Goal: Navigation & Orientation: Find specific page/section

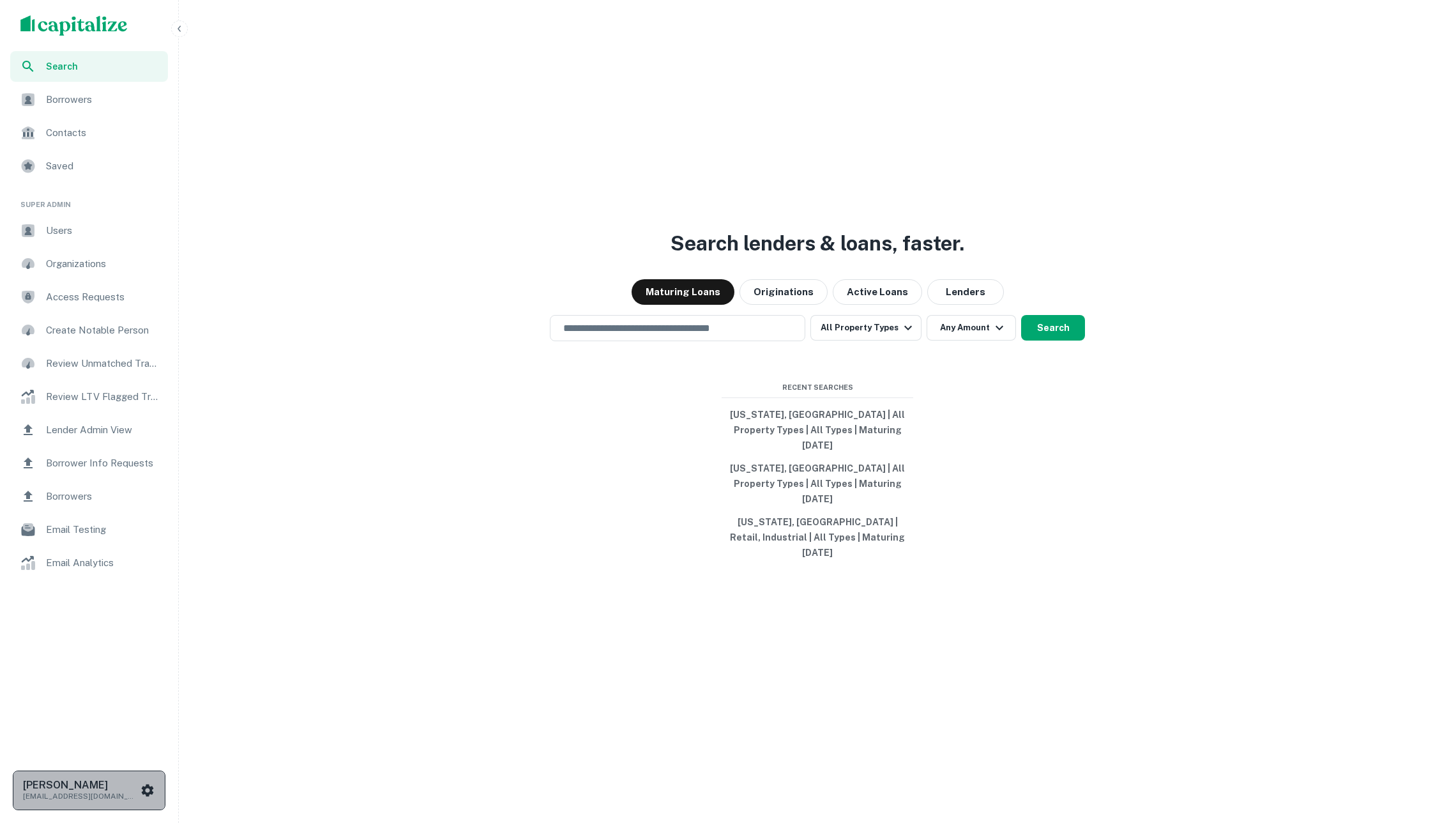
click at [115, 775] on button "[PERSON_NAME] [PERSON_NAME][EMAIL_ADDRESS][DOMAIN_NAME]" at bounding box center [88, 790] width 153 height 40
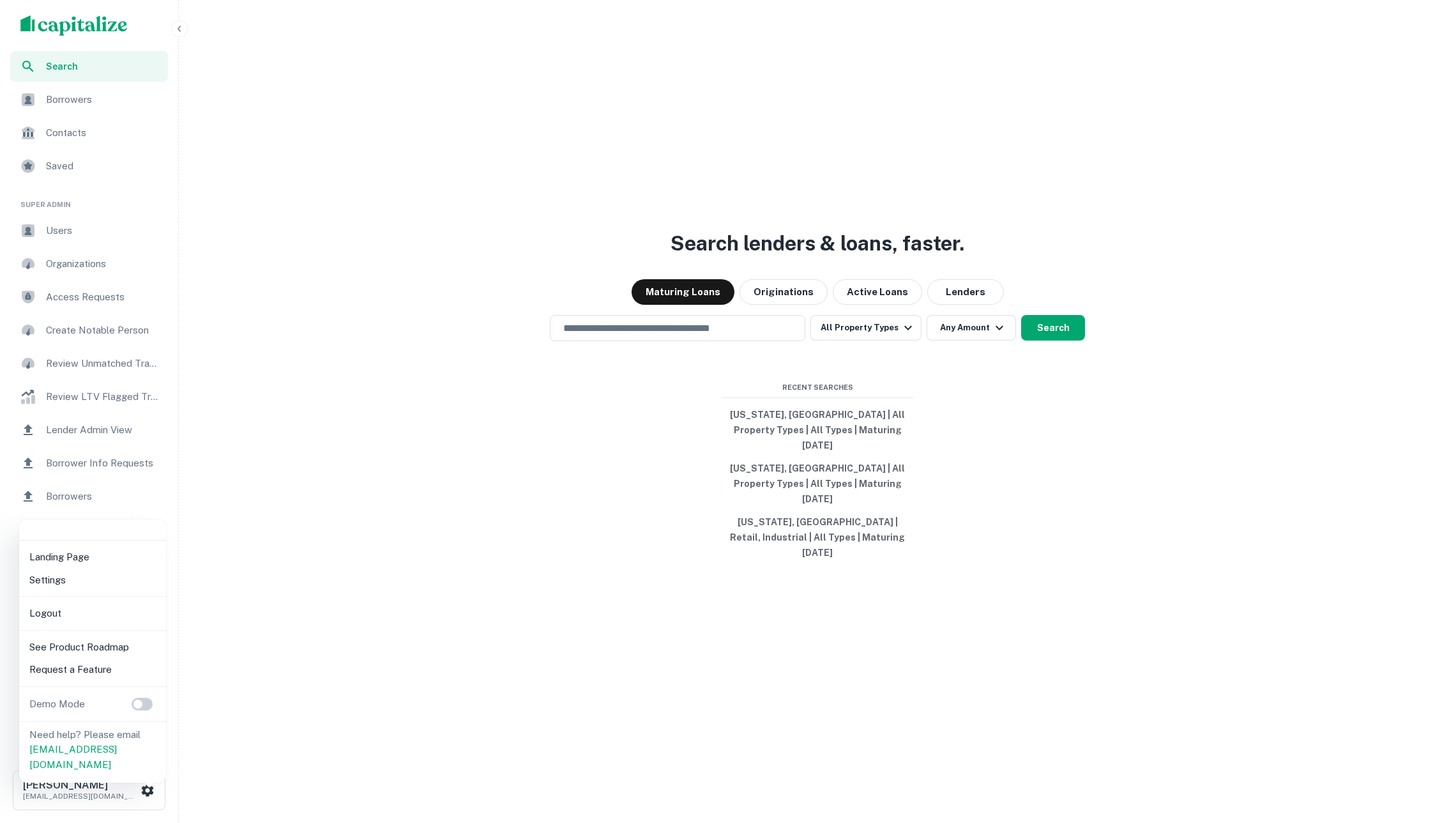
click at [96, 613] on li "Logout" at bounding box center [92, 613] width 136 height 23
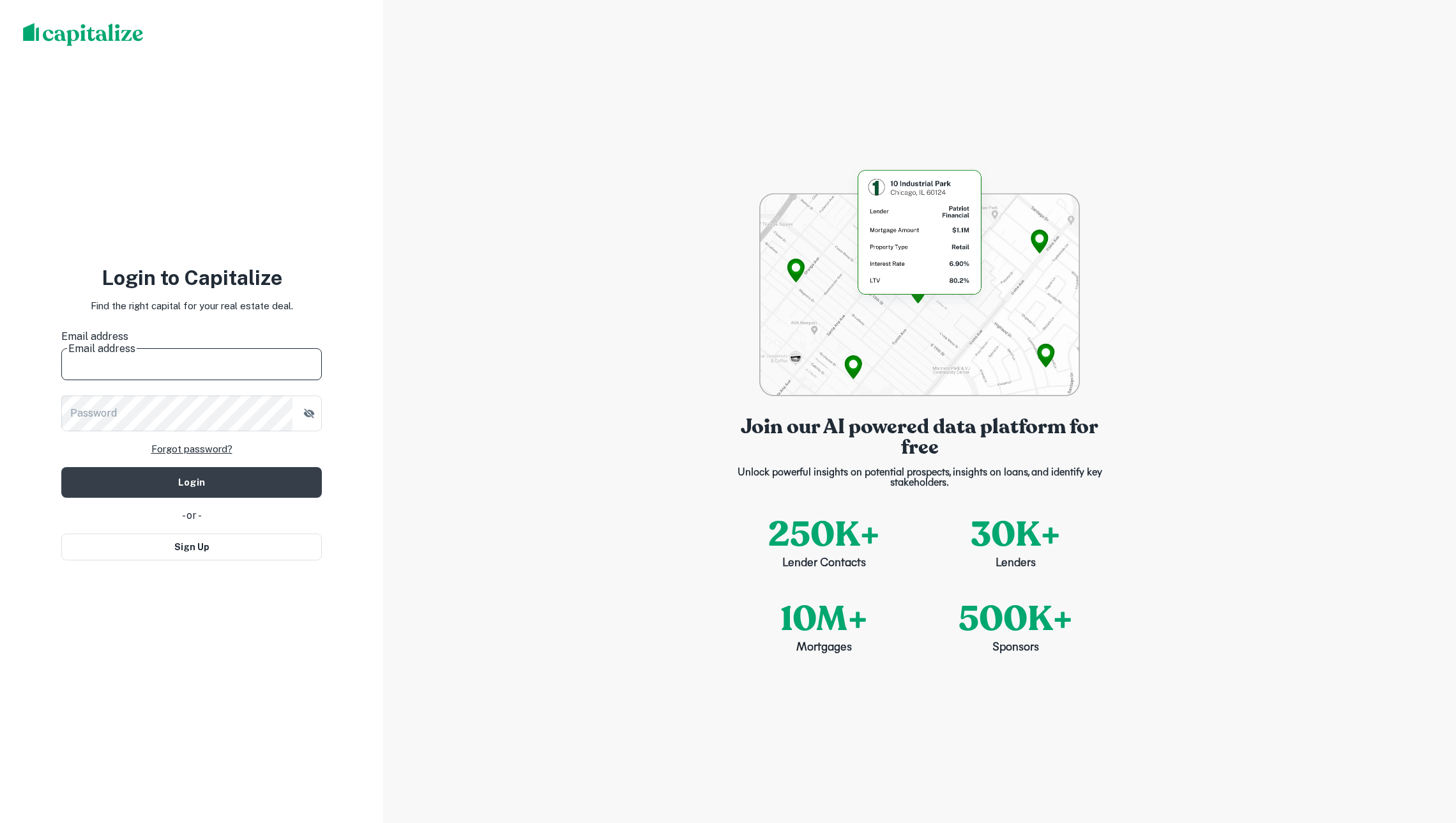
click at [175, 350] on input "Email address" at bounding box center [191, 362] width 260 height 36
type input "**********"
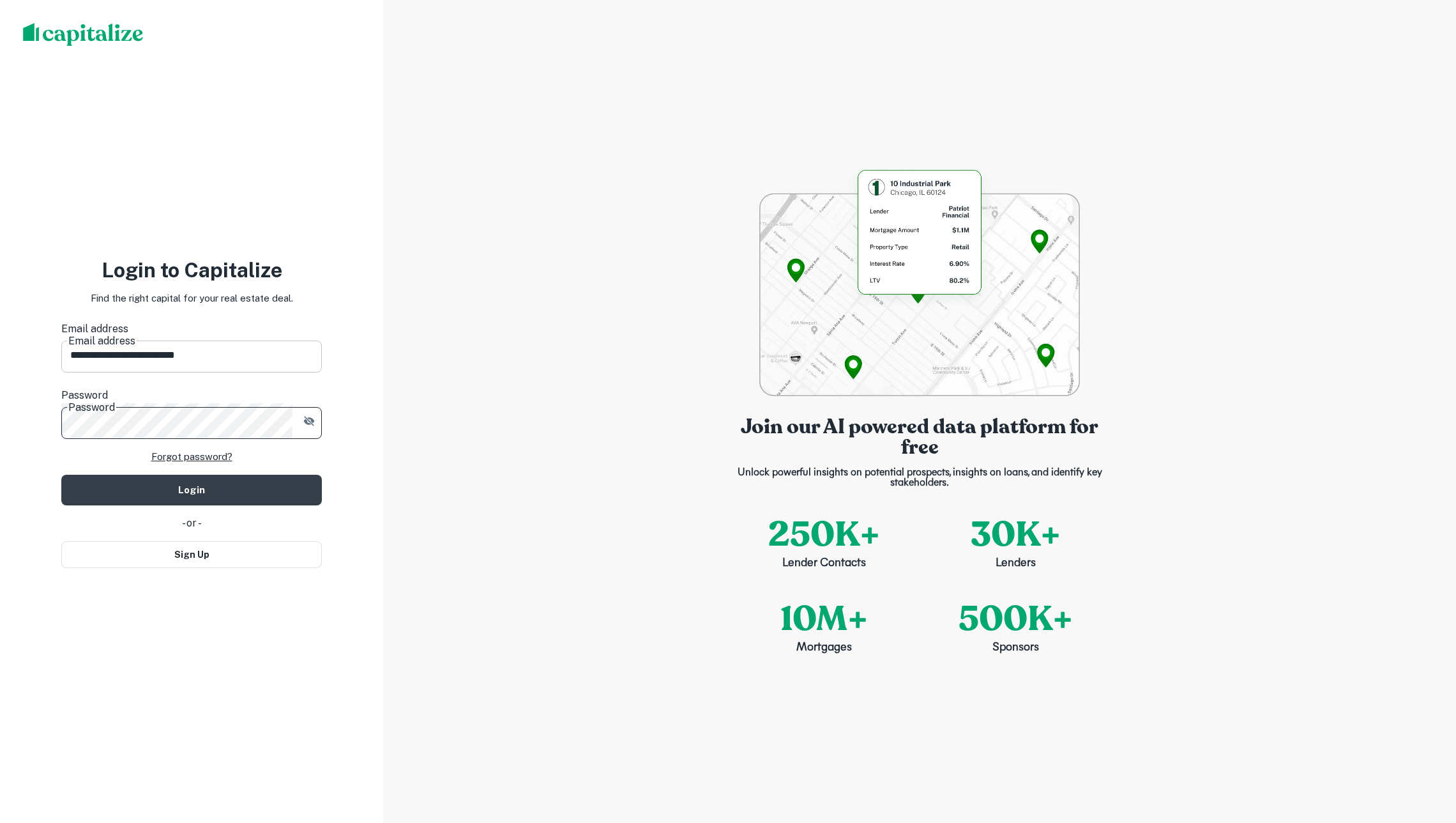
click at [191, 474] on button "Login" at bounding box center [191, 490] width 260 height 31
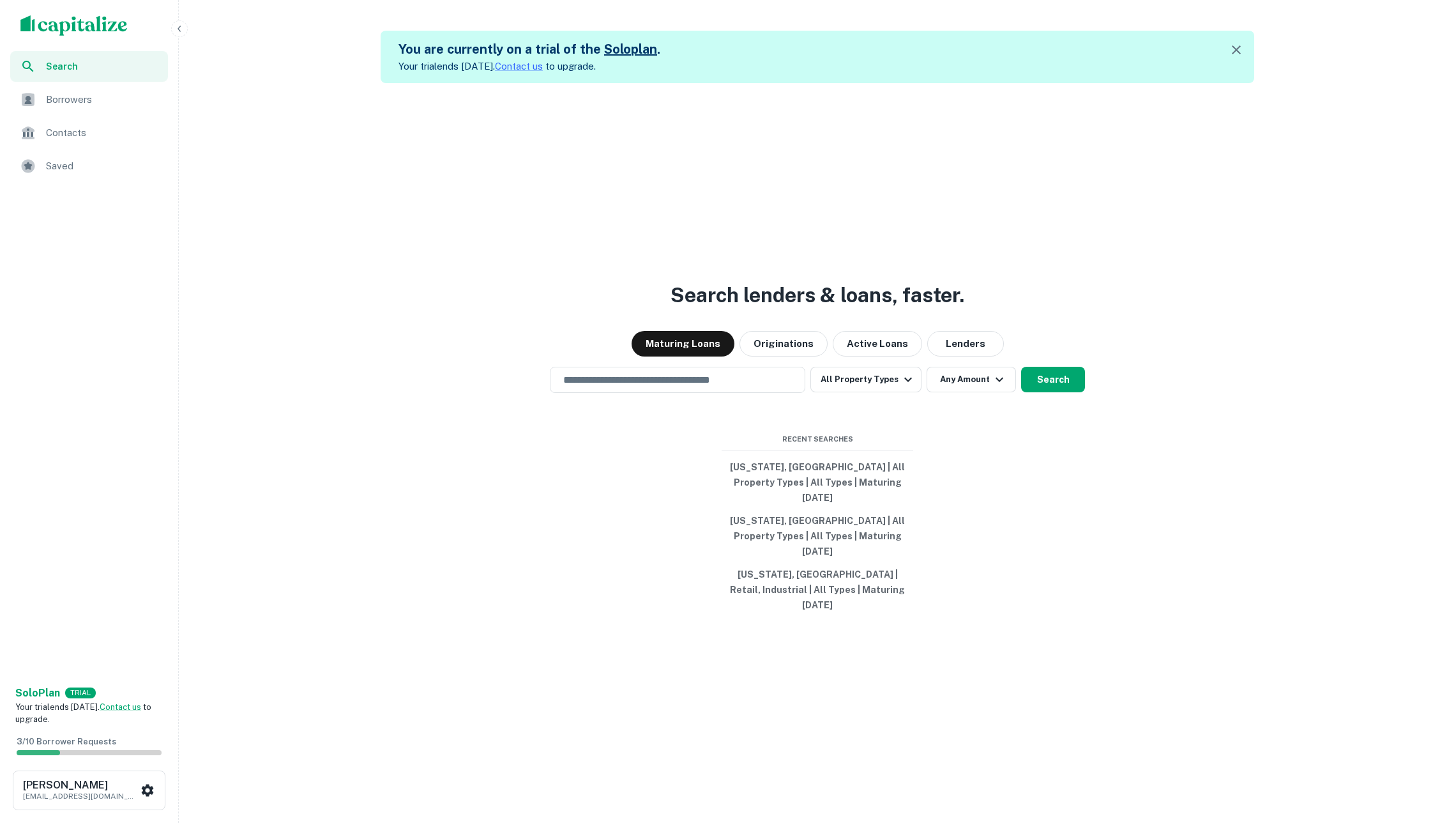
click at [134, 89] on div "Borrowers" at bounding box center [89, 100] width 158 height 31
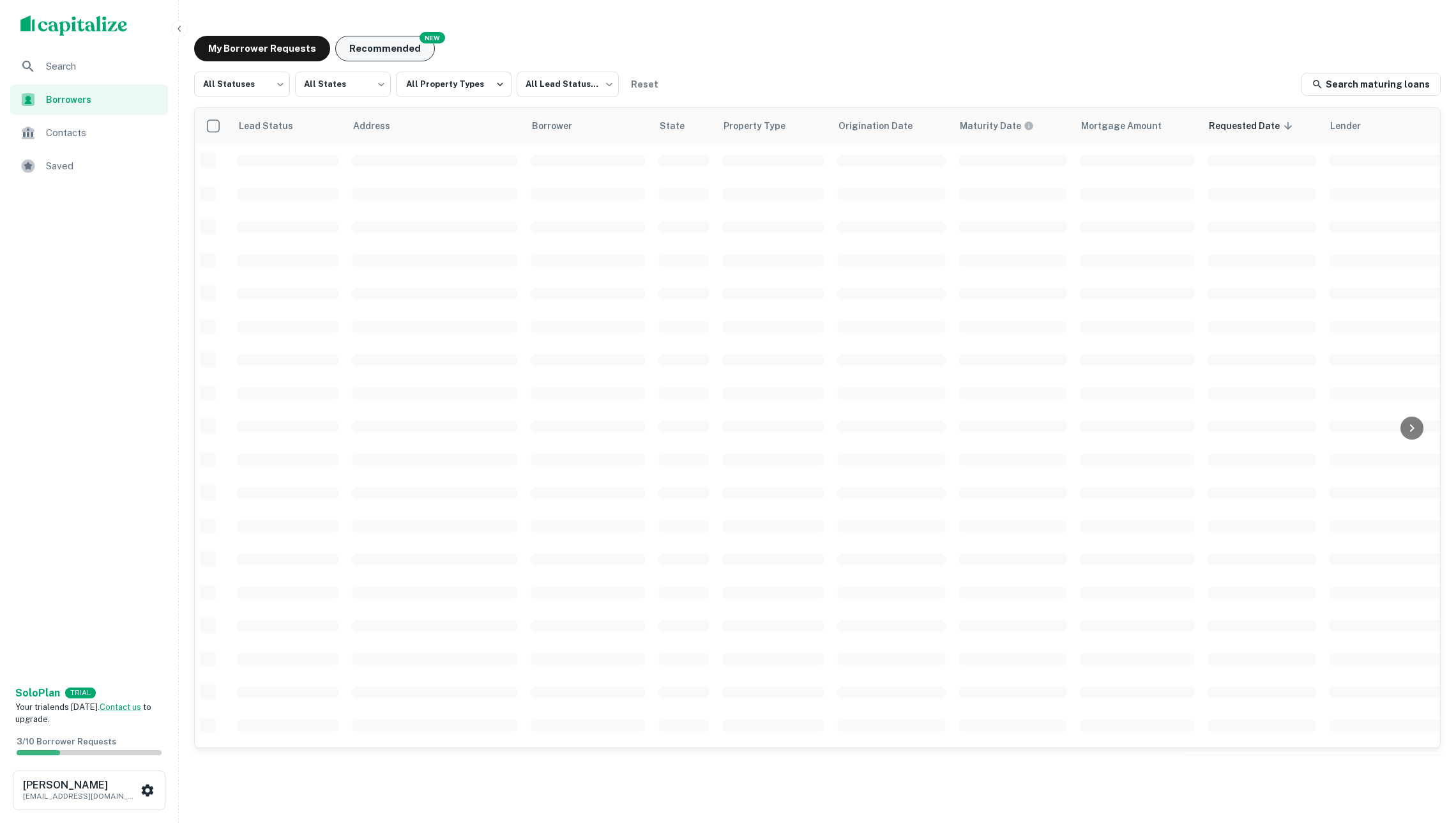
click at [398, 47] on button "Recommended" at bounding box center [385, 48] width 100 height 26
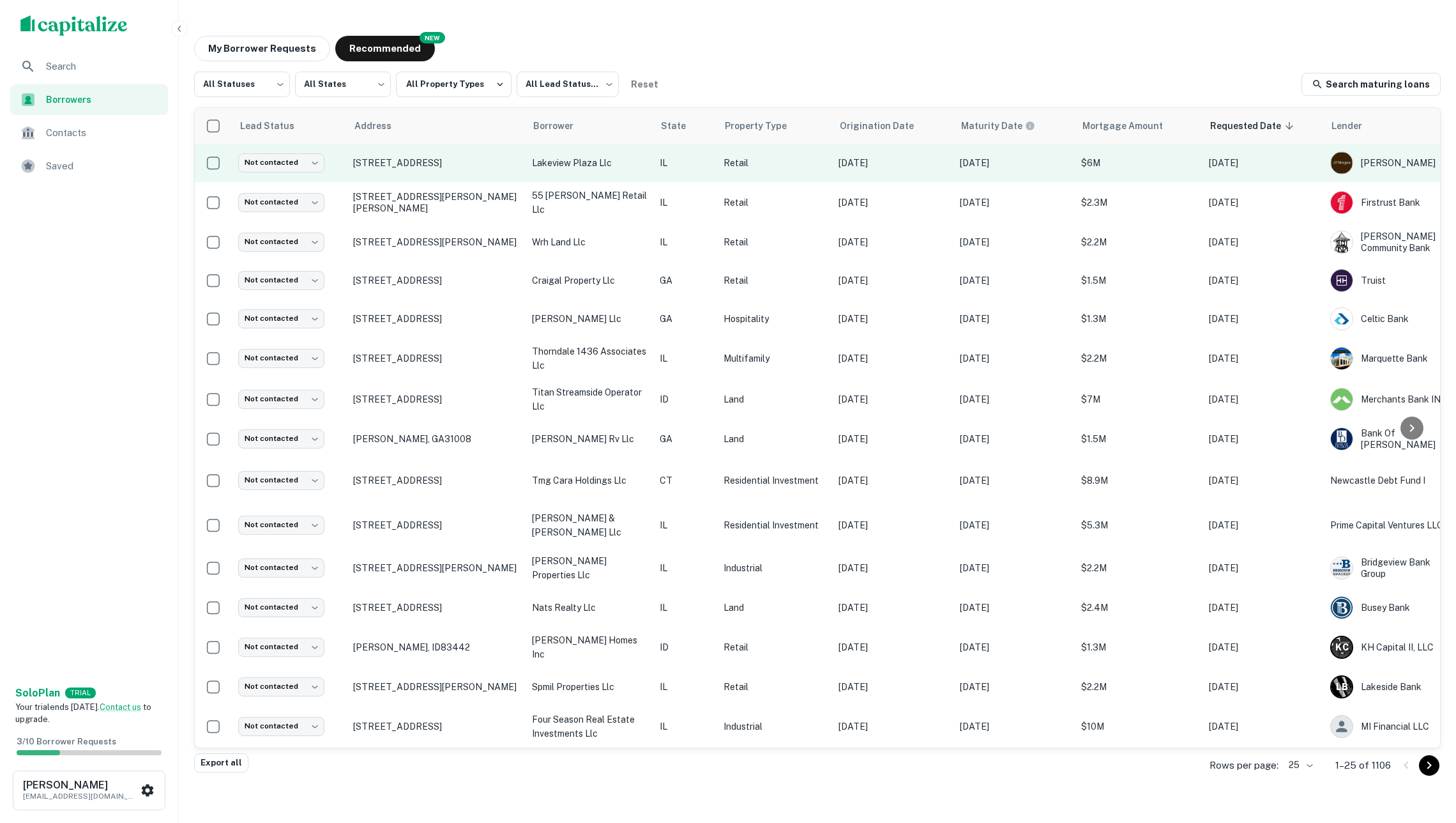
click at [621, 169] on p "lakeview plaza llc" at bounding box center [590, 163] width 115 height 14
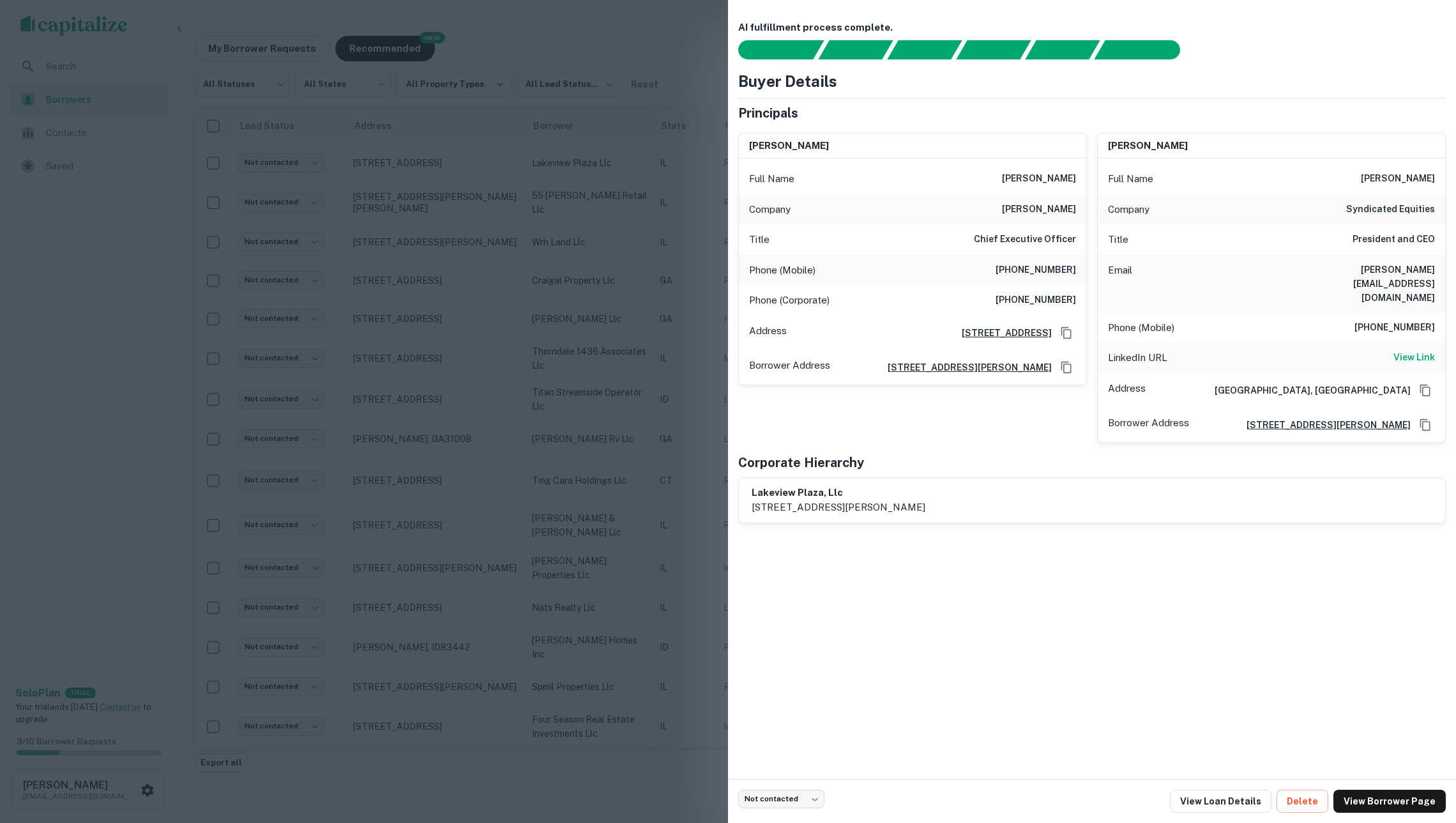
click at [625, 188] on div at bounding box center [728, 412] width 1456 height 823
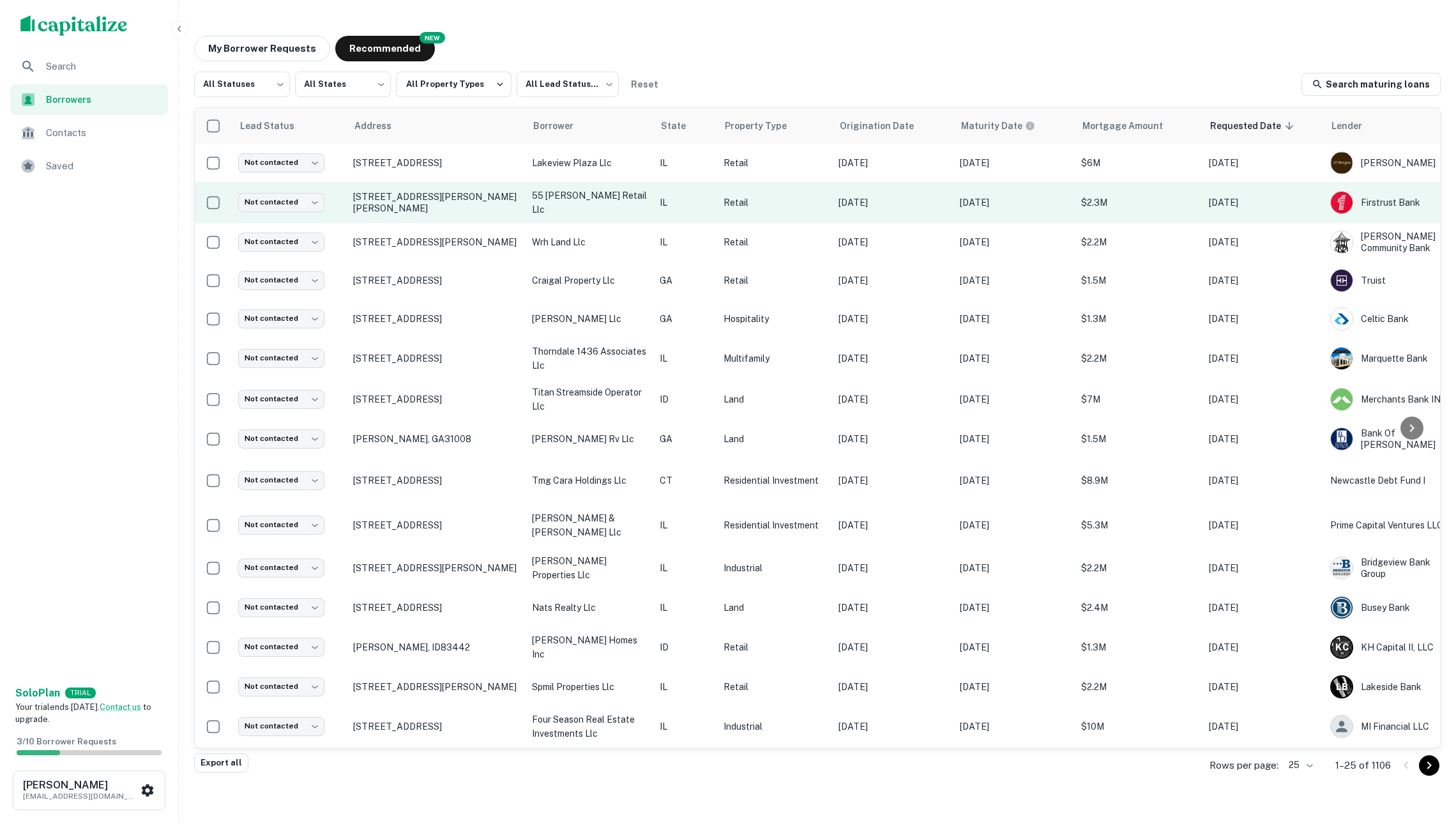
click at [632, 197] on p "55 wacker retail llc" at bounding box center [590, 202] width 115 height 28
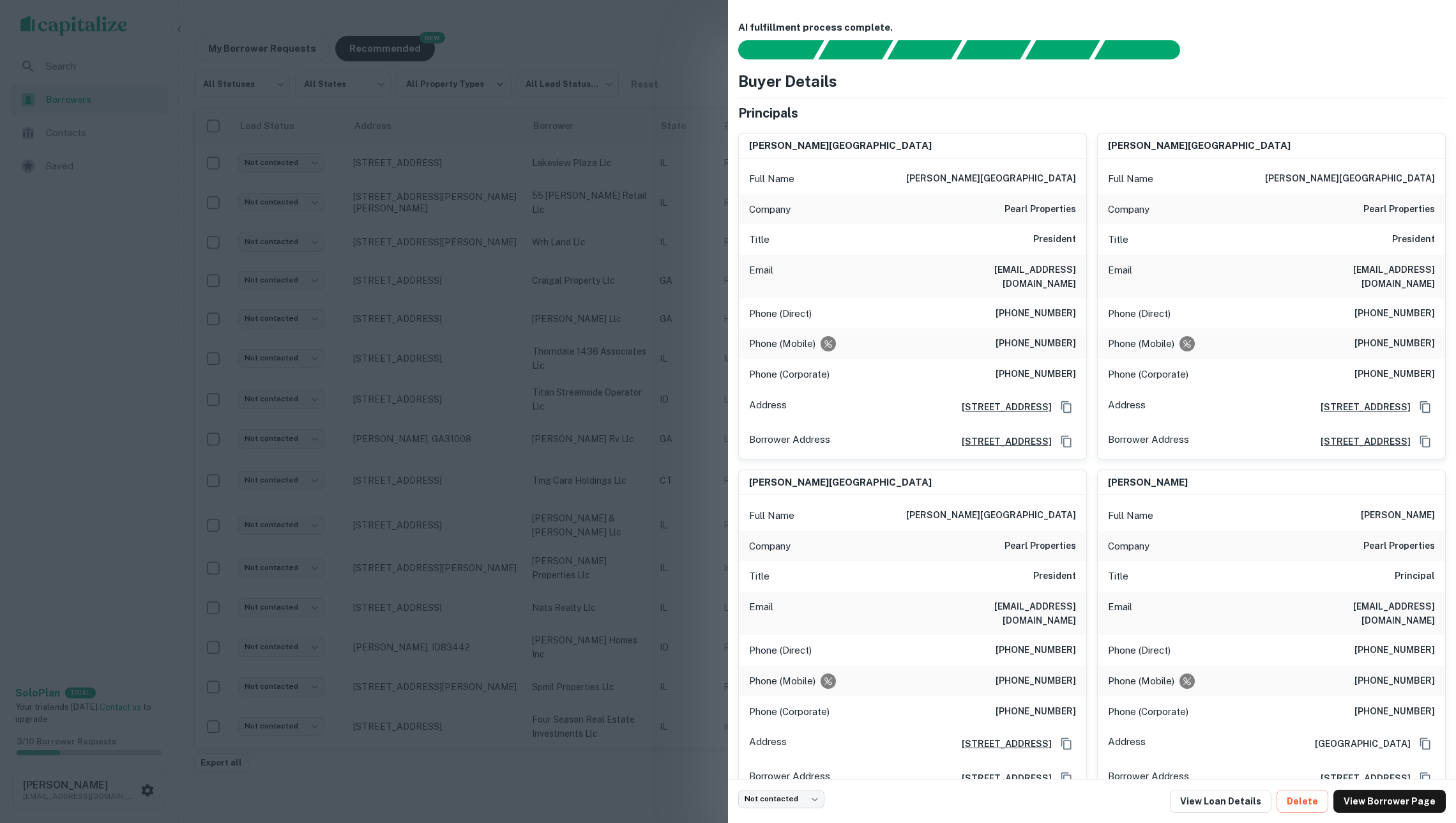
click at [619, 226] on div at bounding box center [728, 412] width 1456 height 823
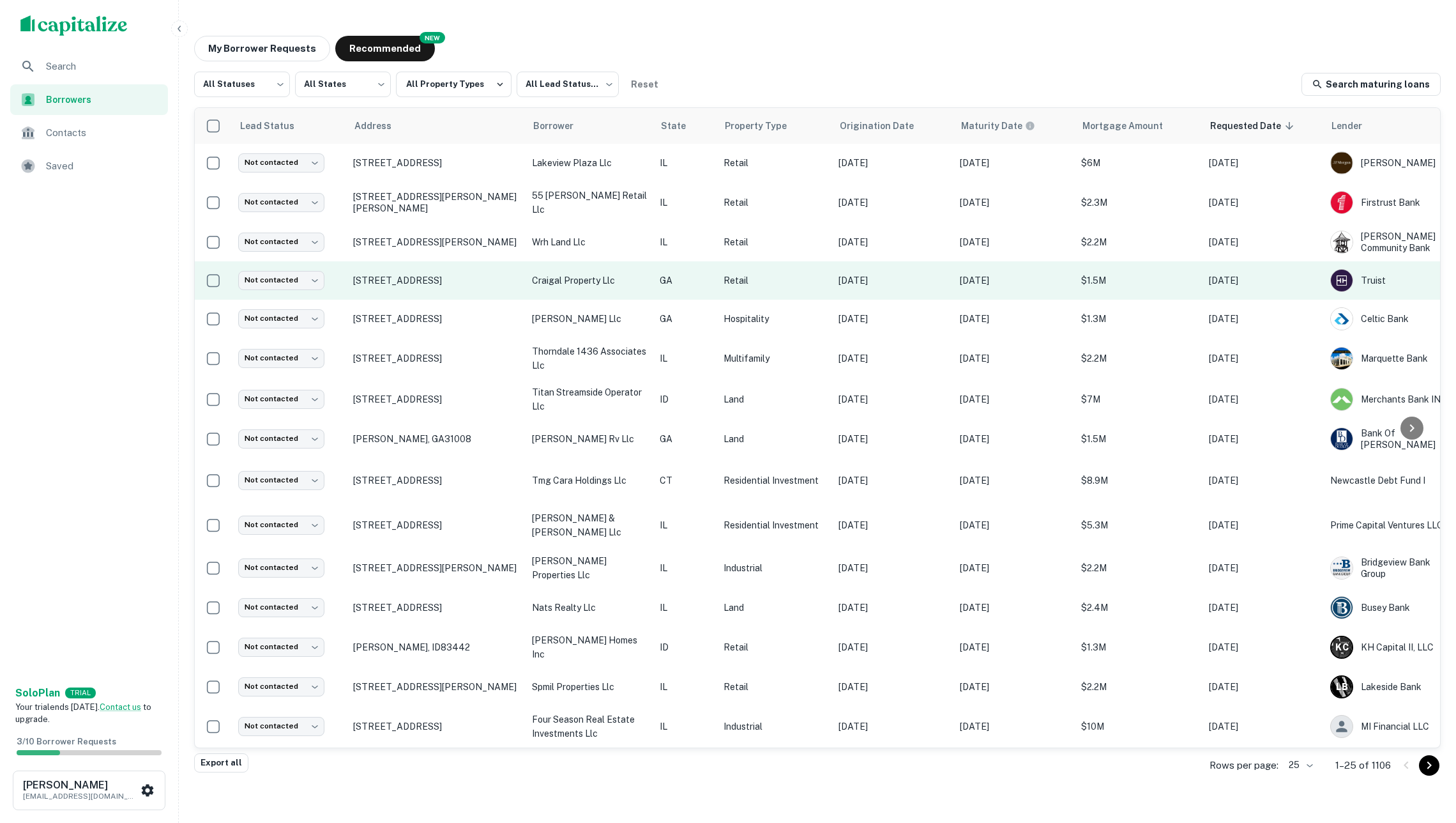
click at [616, 284] on p "craigal property llc" at bounding box center [590, 281] width 115 height 14
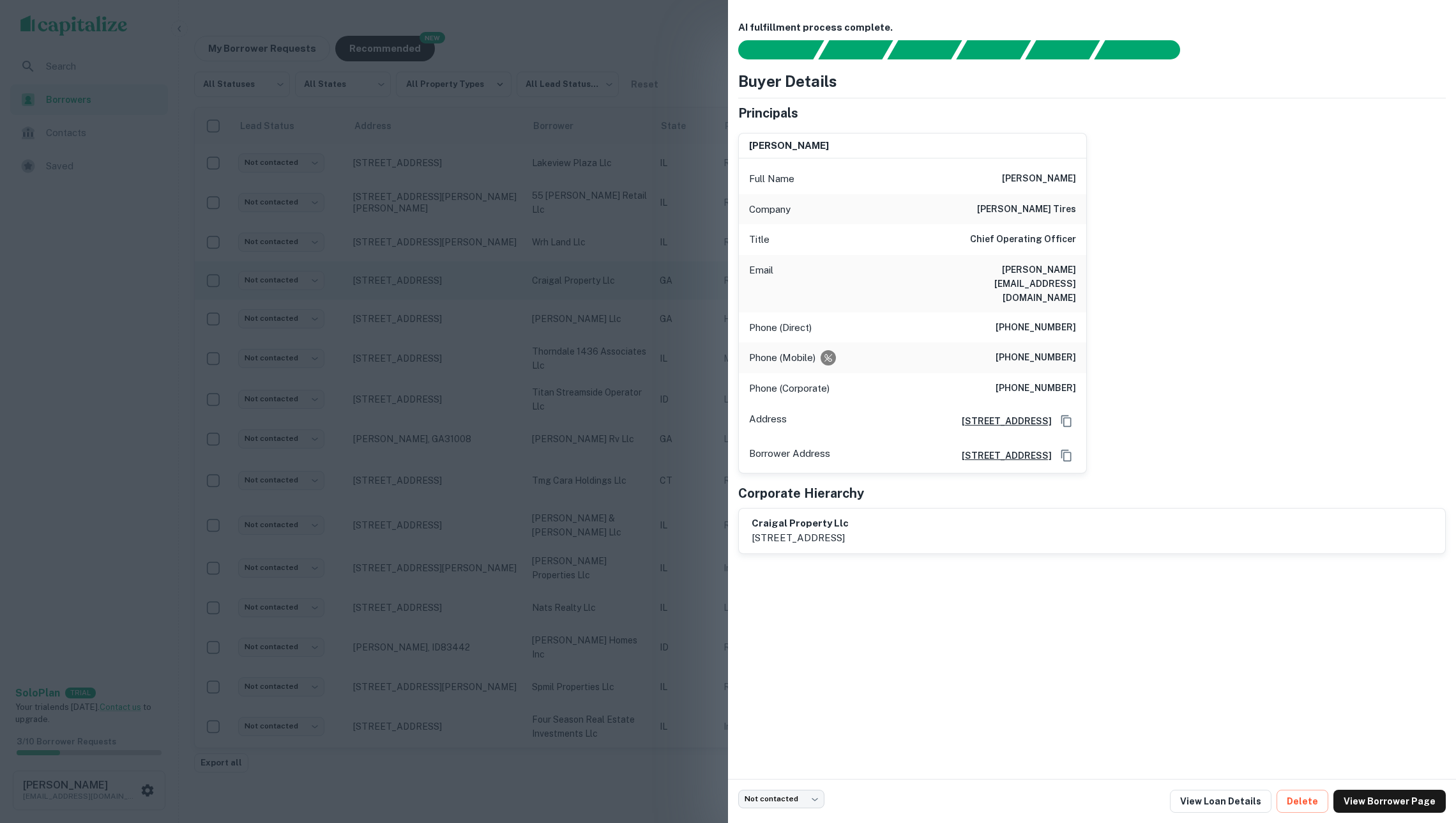
click at [616, 284] on div at bounding box center [728, 412] width 1456 height 823
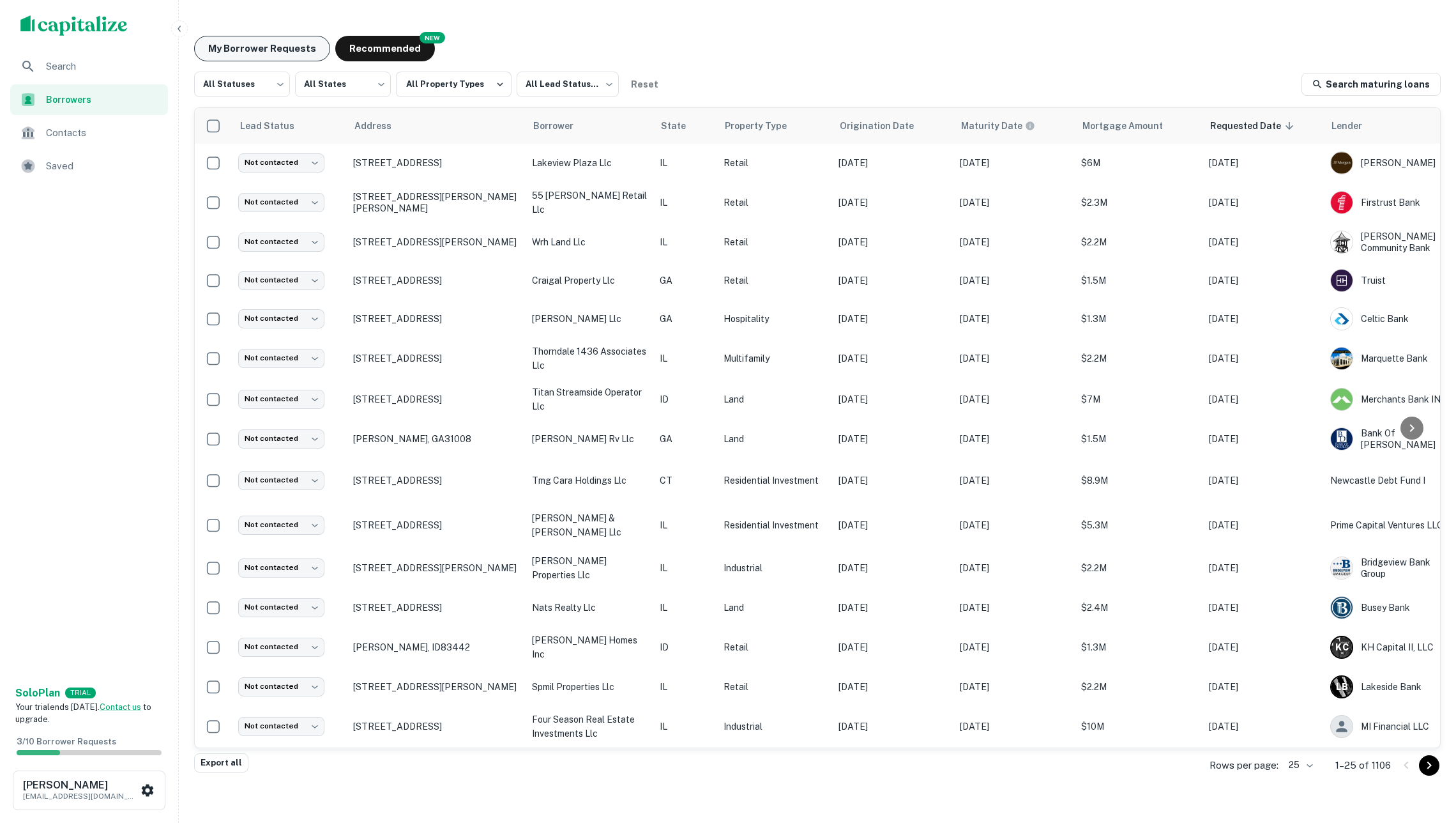
click at [246, 47] on button "My Borrower Requests" at bounding box center [263, 48] width 136 height 26
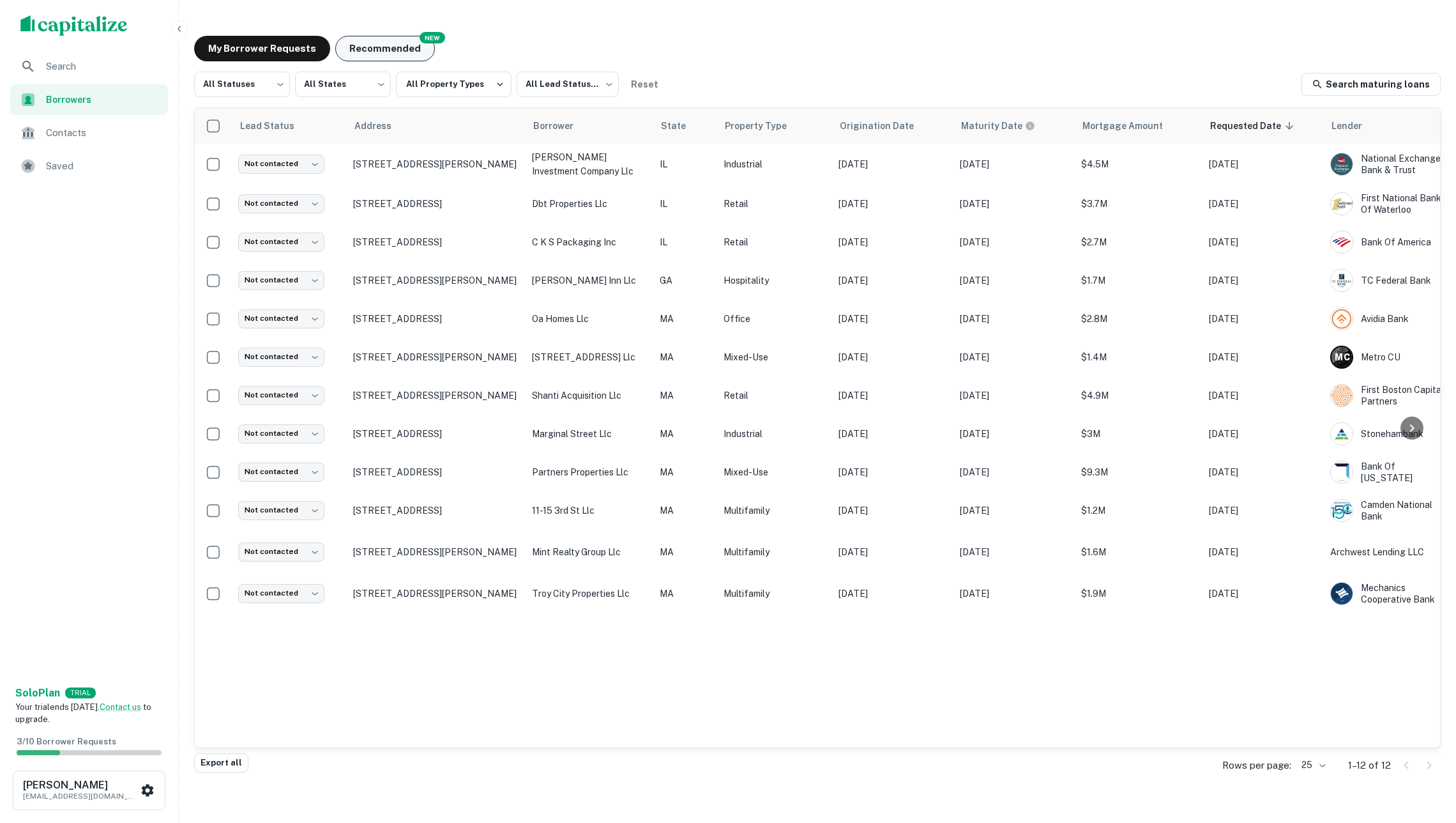
click at [336, 47] on button "Recommended" at bounding box center [385, 48] width 100 height 26
